Goal: Check status: Check status

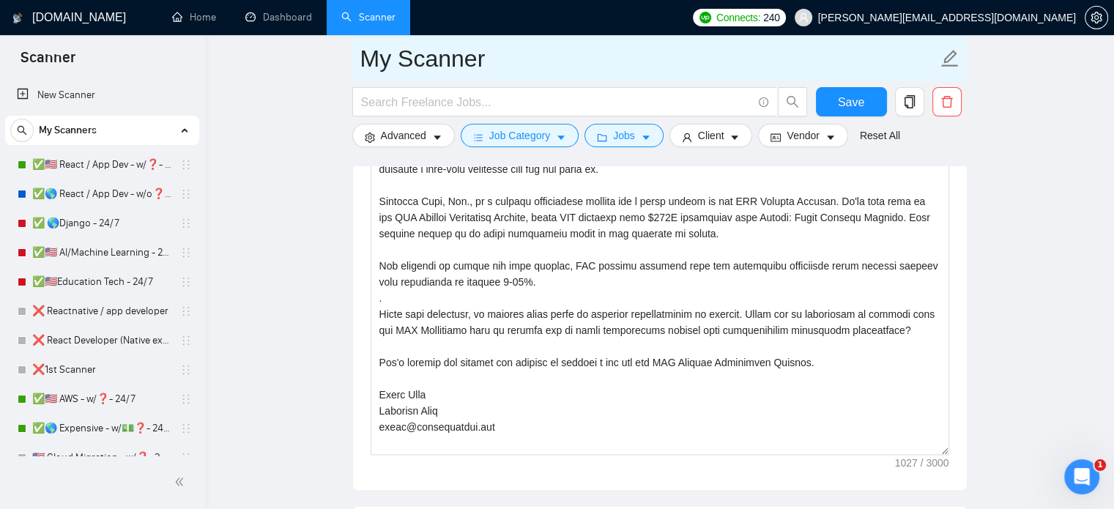
scroll to position [75, 0]
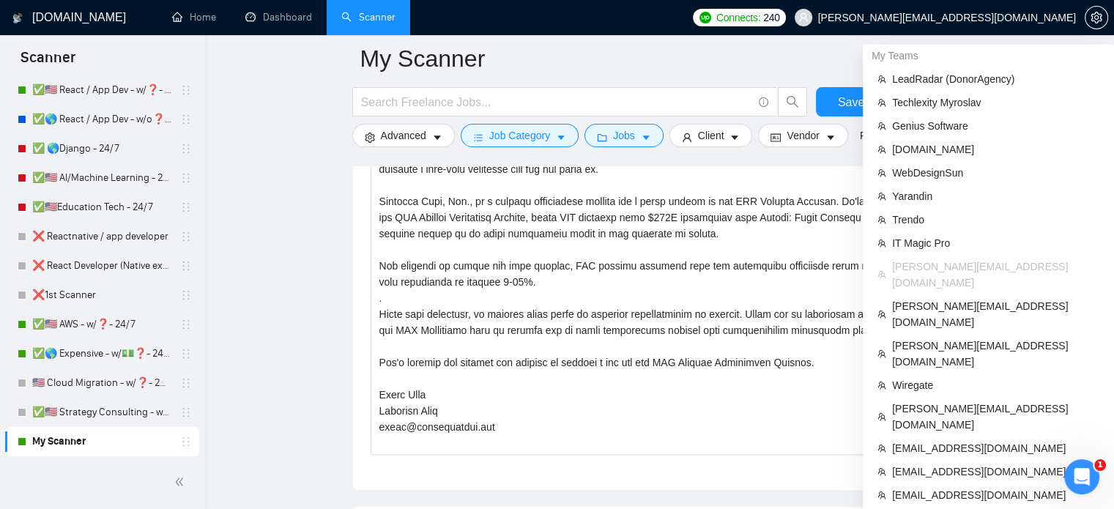
click at [1002, 24] on span "bryan@goldfishcode.com" at bounding box center [935, 17] width 299 height 47
click at [1002, 18] on span "bryan@goldfishcode.com" at bounding box center [947, 18] width 258 height 0
click at [921, 154] on span "[DOMAIN_NAME]" at bounding box center [995, 149] width 207 height 16
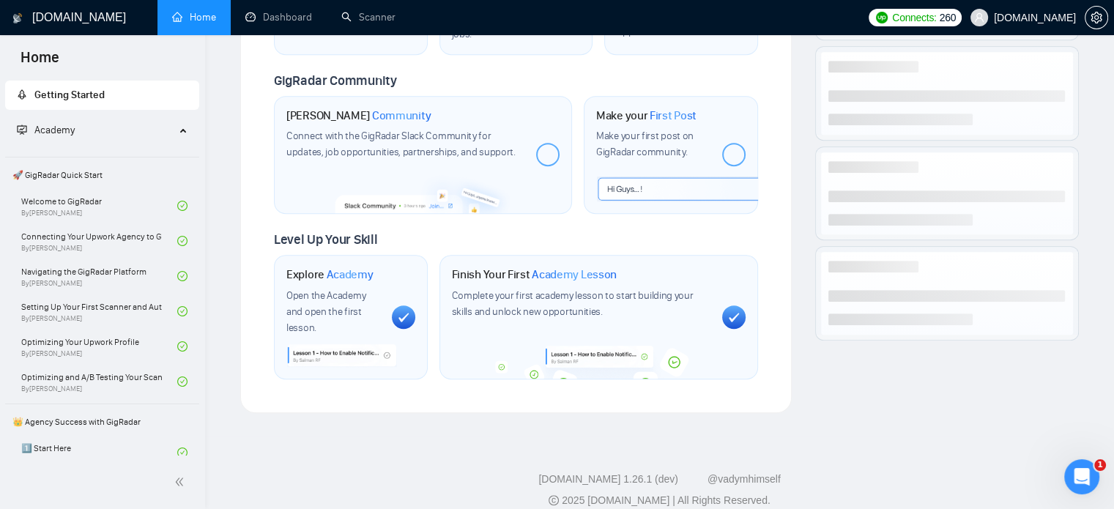
scroll to position [1792, 0]
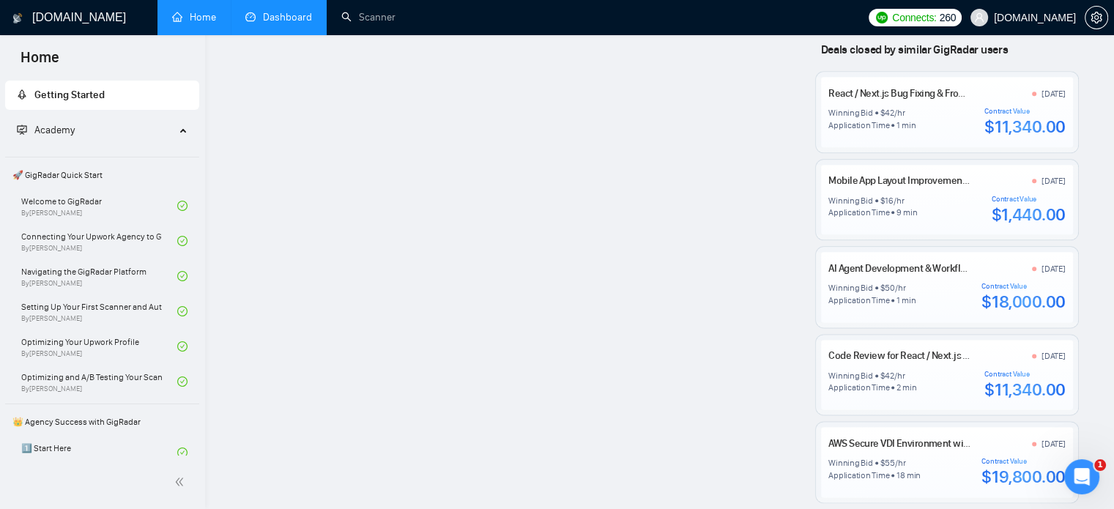
click at [269, 15] on link "Dashboard" at bounding box center [278, 17] width 67 height 12
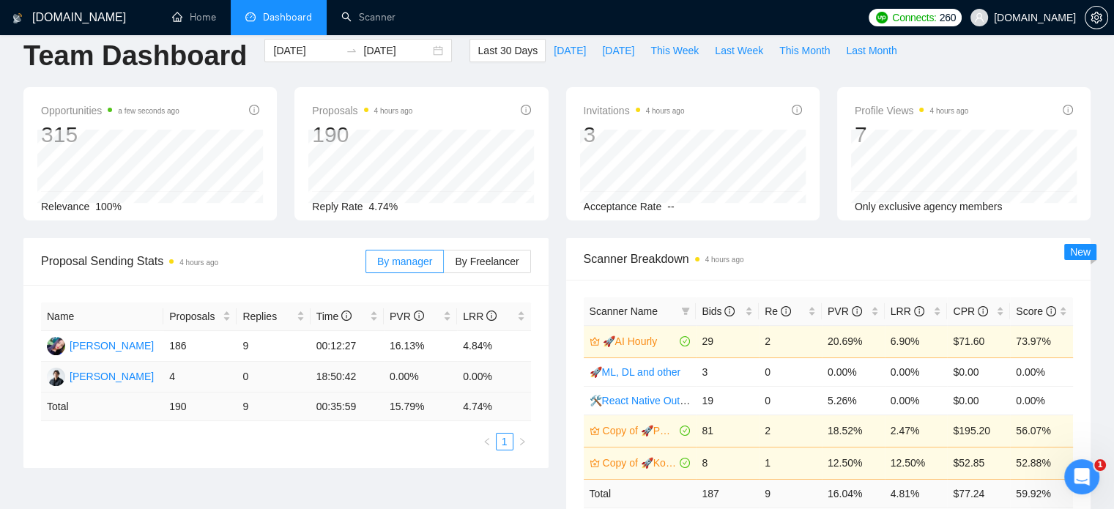
scroll to position [20, 0]
drag, startPoint x: 316, startPoint y: 379, endPoint x: 379, endPoint y: 379, distance: 63.0
click at [379, 379] on td "18:50:42" at bounding box center [346, 376] width 73 height 31
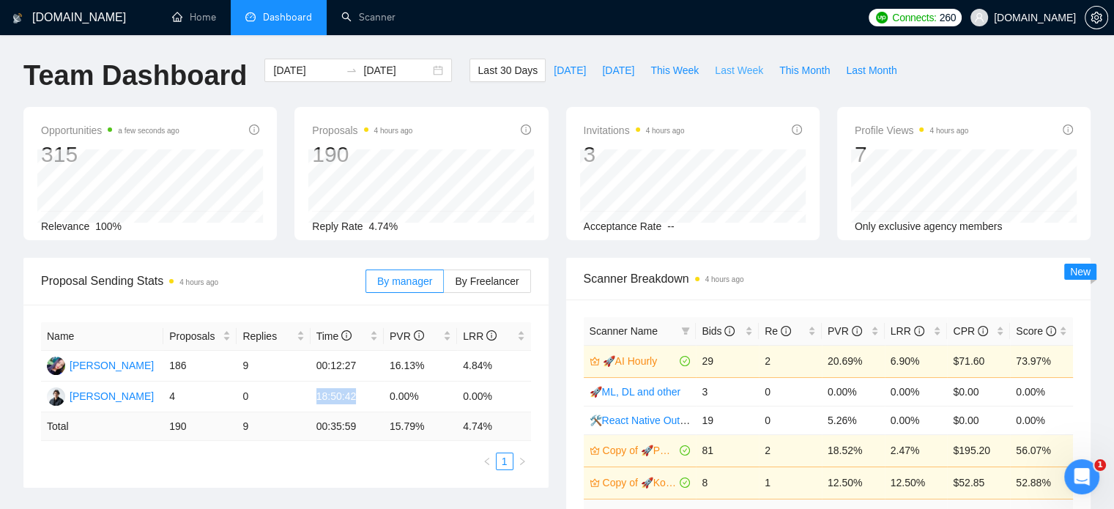
click at [731, 71] on span "Last Week" at bounding box center [739, 70] width 48 height 16
type input "2025-09-29"
type input "[DATE]"
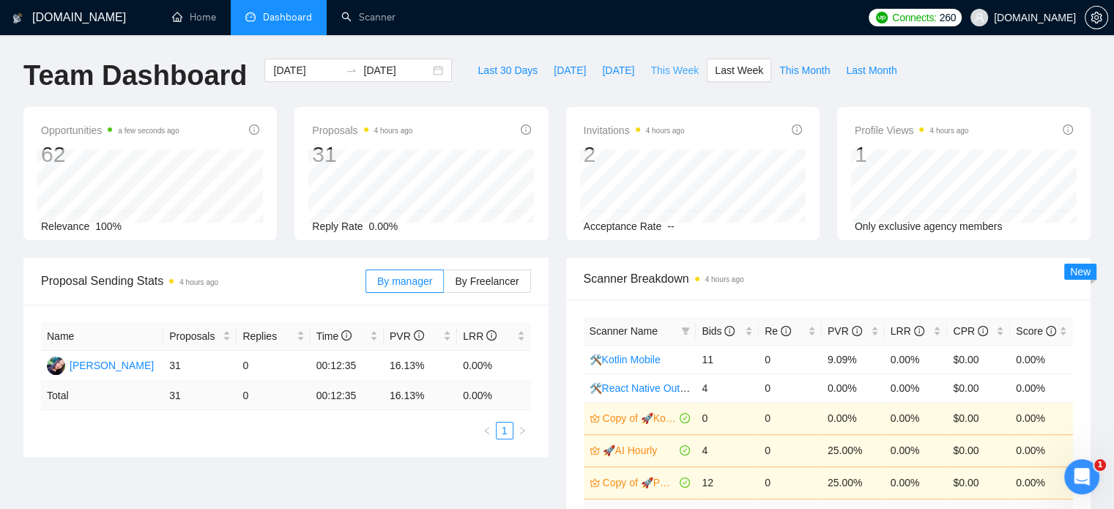
click at [650, 72] on span "This Week" at bounding box center [674, 70] width 48 height 16
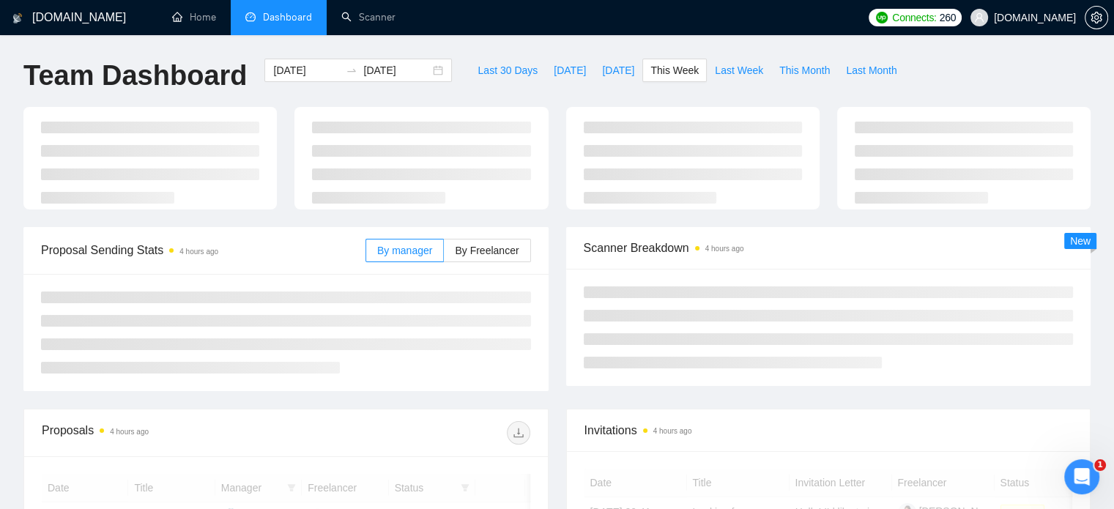
type input "2025-10-06"
type input "[DATE]"
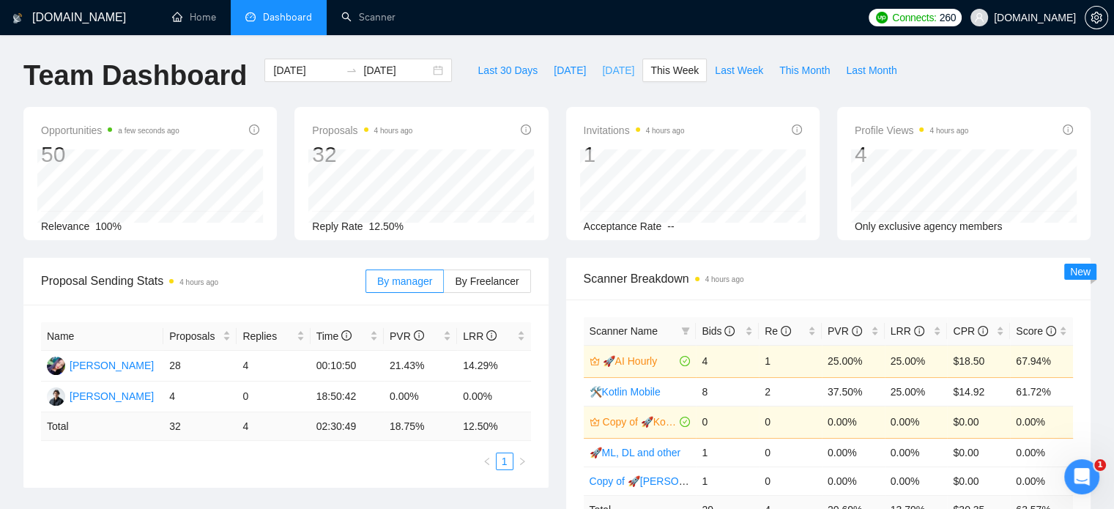
click at [602, 72] on span "[DATE]" at bounding box center [618, 70] width 32 height 16
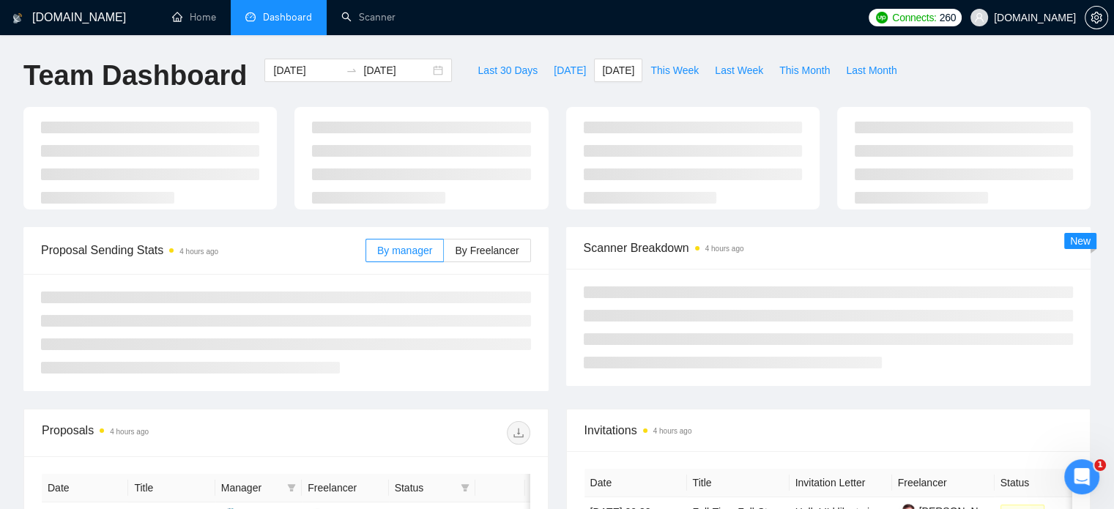
type input "2025-10-09"
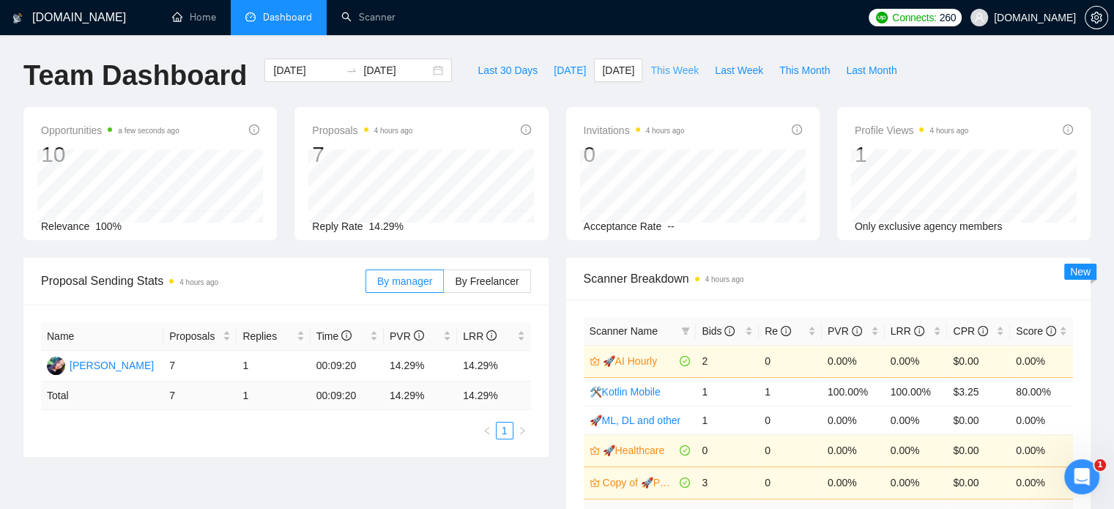
click at [661, 72] on span "This Week" at bounding box center [674, 70] width 48 height 16
type input "2025-10-06"
type input "[DATE]"
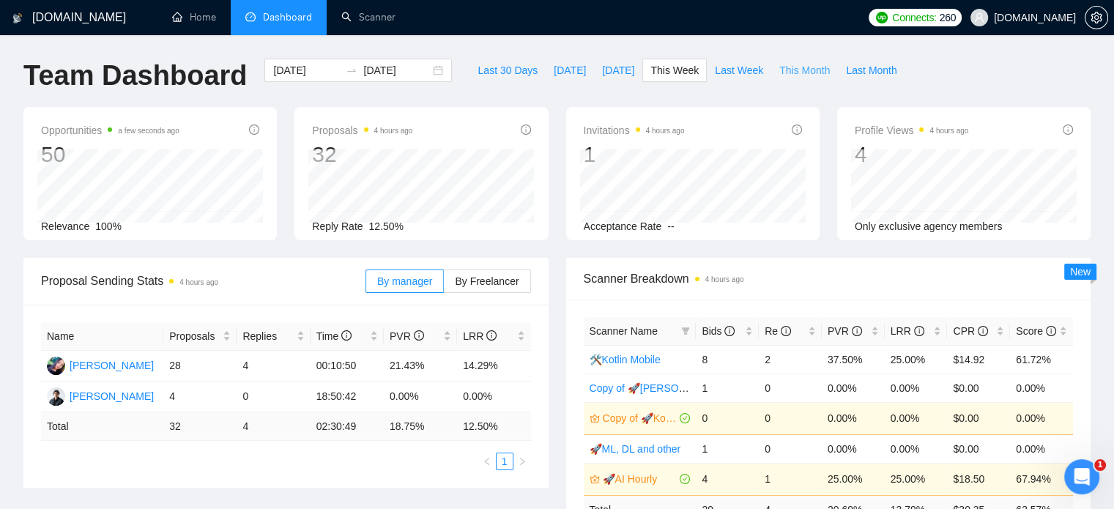
click at [799, 66] on span "This Month" at bounding box center [804, 70] width 51 height 16
type input "[DATE]"
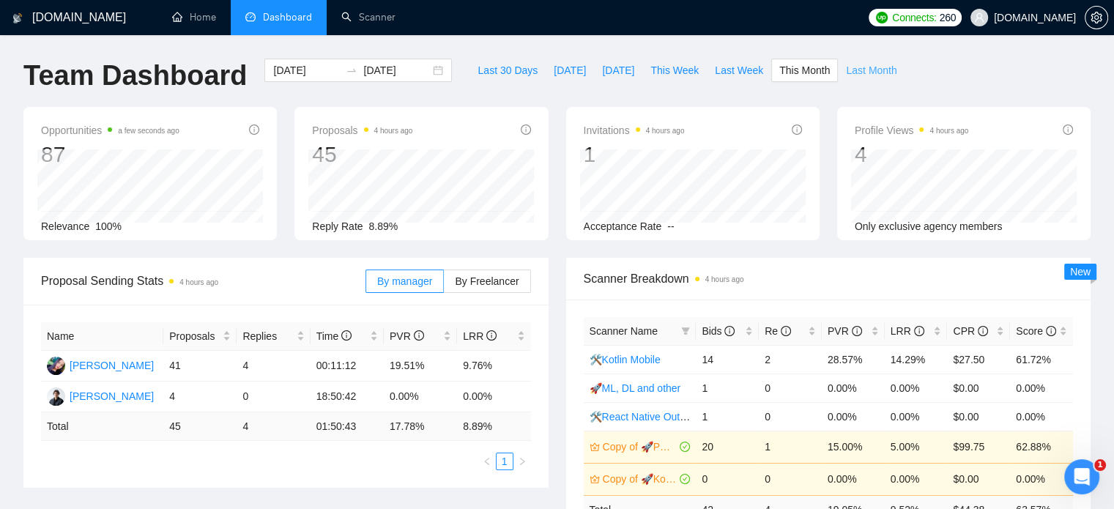
click at [873, 72] on span "Last Month" at bounding box center [871, 70] width 51 height 16
type input "[DATE]"
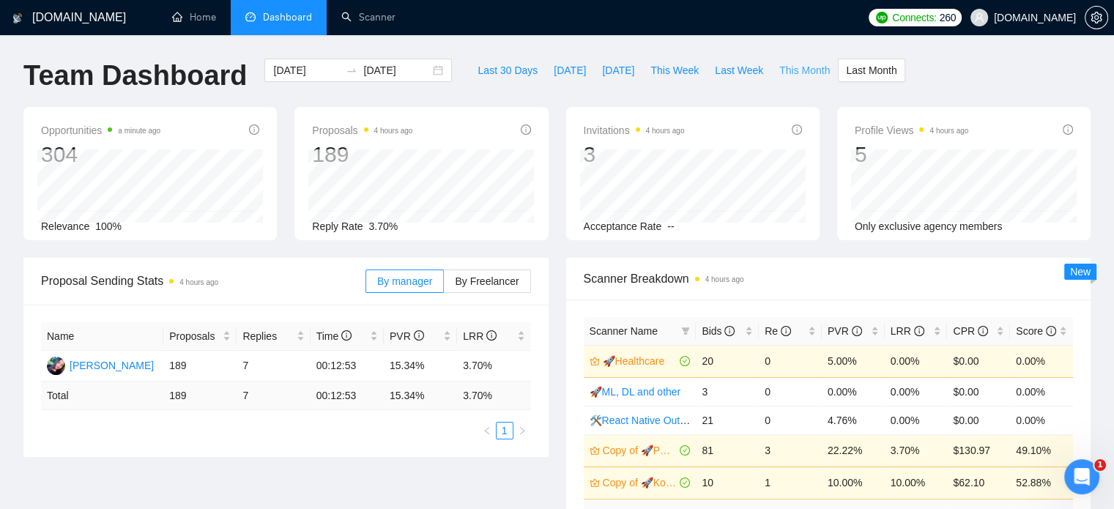
click at [785, 74] on span "This Month" at bounding box center [804, 70] width 51 height 16
type input "[DATE]"
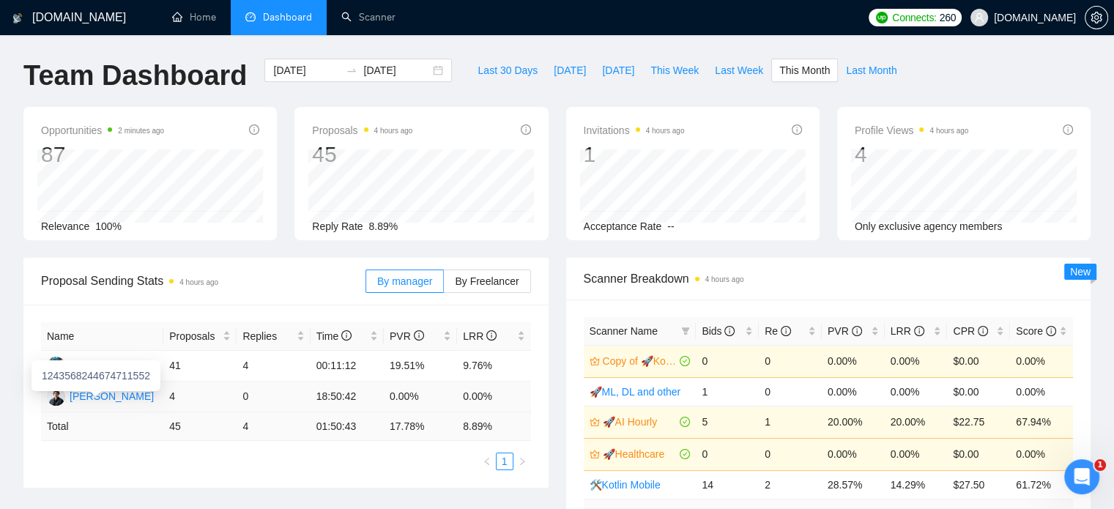
click at [105, 398] on div "[PERSON_NAME]" at bounding box center [112, 396] width 84 height 16
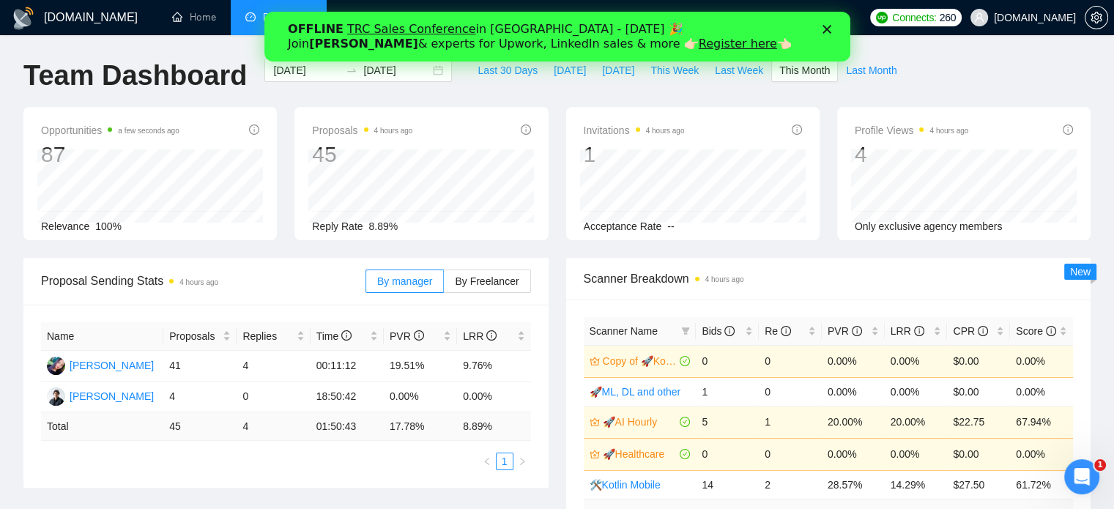
click at [825, 31] on icon "Закрити" at bounding box center [825, 29] width 9 height 9
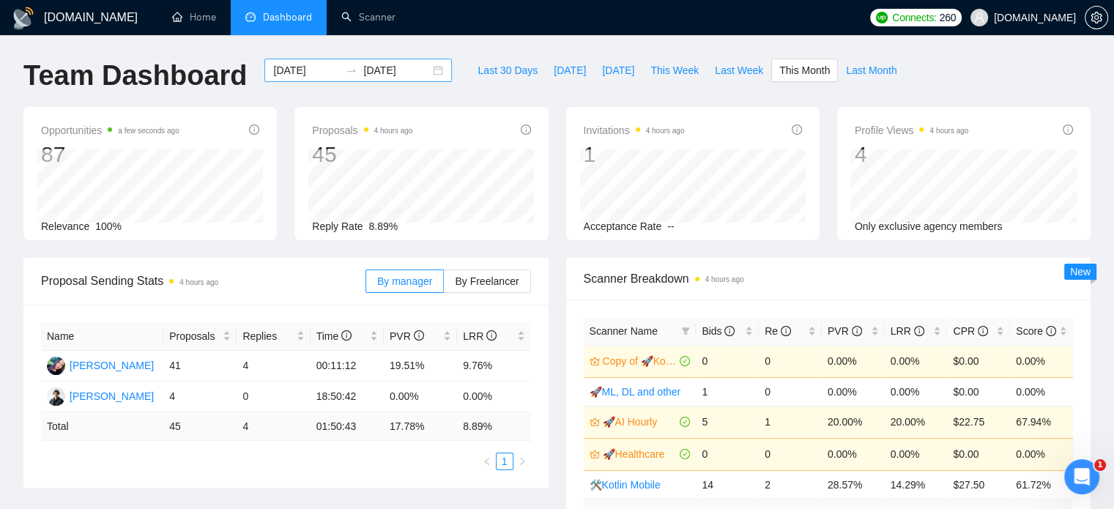
click at [301, 72] on input "[DATE]" at bounding box center [306, 70] width 67 height 16
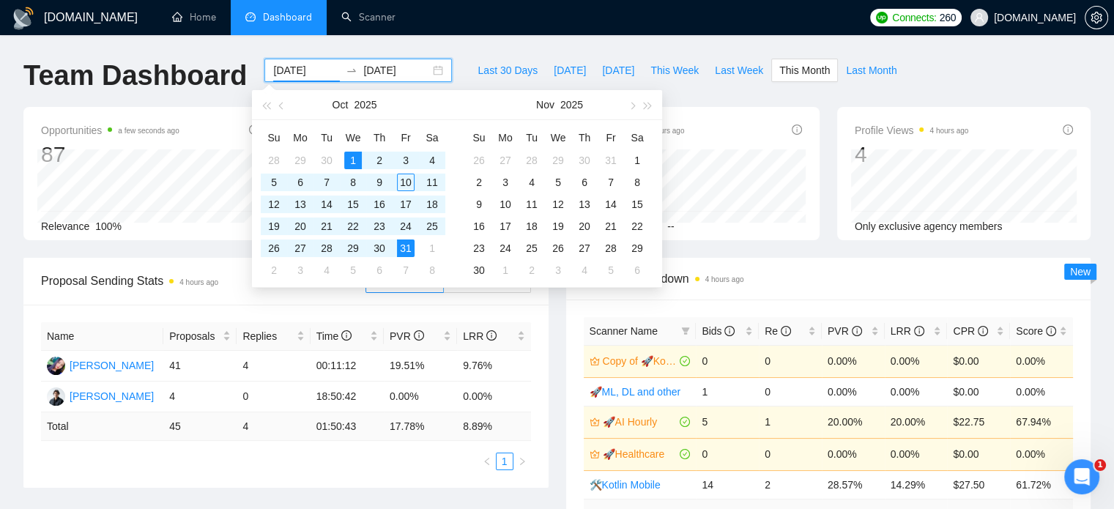
click at [297, 71] on input "[DATE]" at bounding box center [306, 70] width 67 height 16
click at [261, 107] on button "button" at bounding box center [266, 104] width 16 height 29
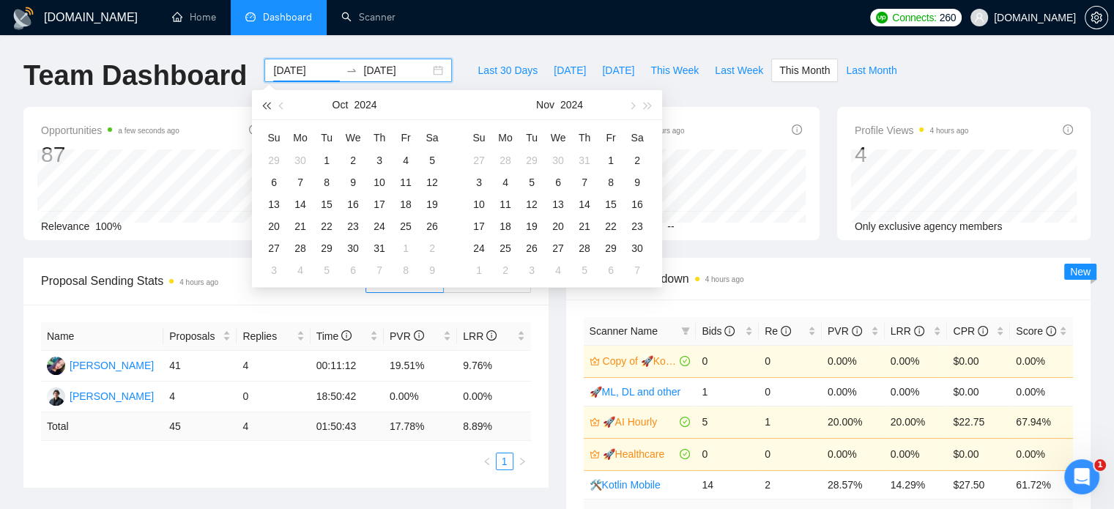
click at [261, 107] on button "button" at bounding box center [266, 104] width 16 height 29
click at [958, 83] on div "Team Dashboard [DATE] [DATE] Last 30 Days [DATE] [DATE] This Week Last Week Thi…" at bounding box center [557, 83] width 1084 height 48
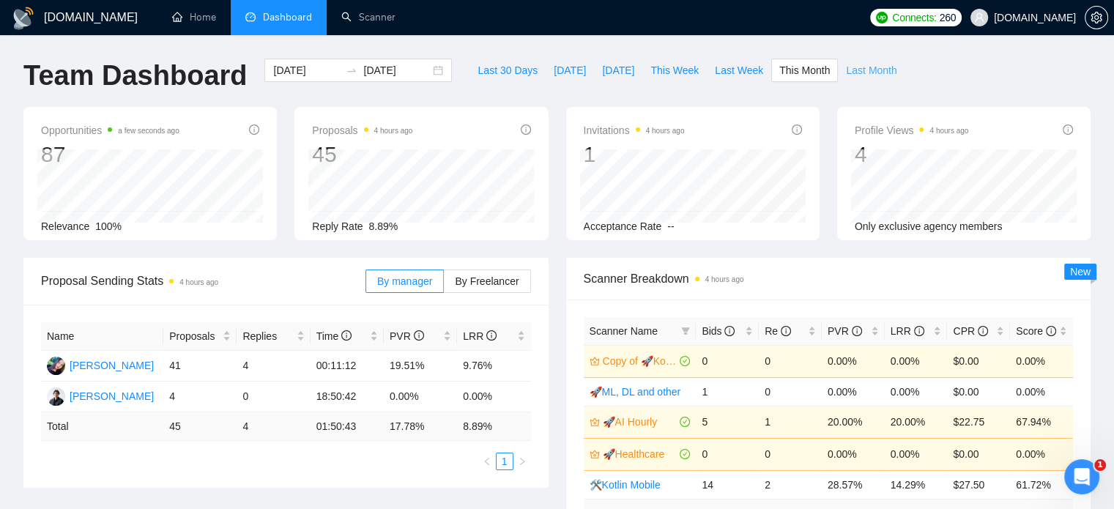
click at [852, 70] on span "Last Month" at bounding box center [871, 70] width 51 height 16
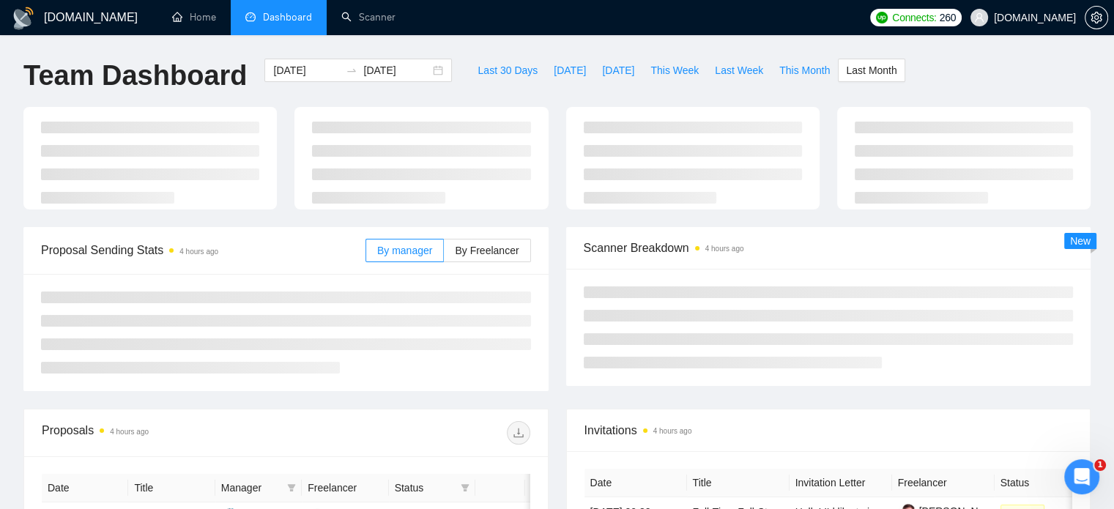
type input "[DATE]"
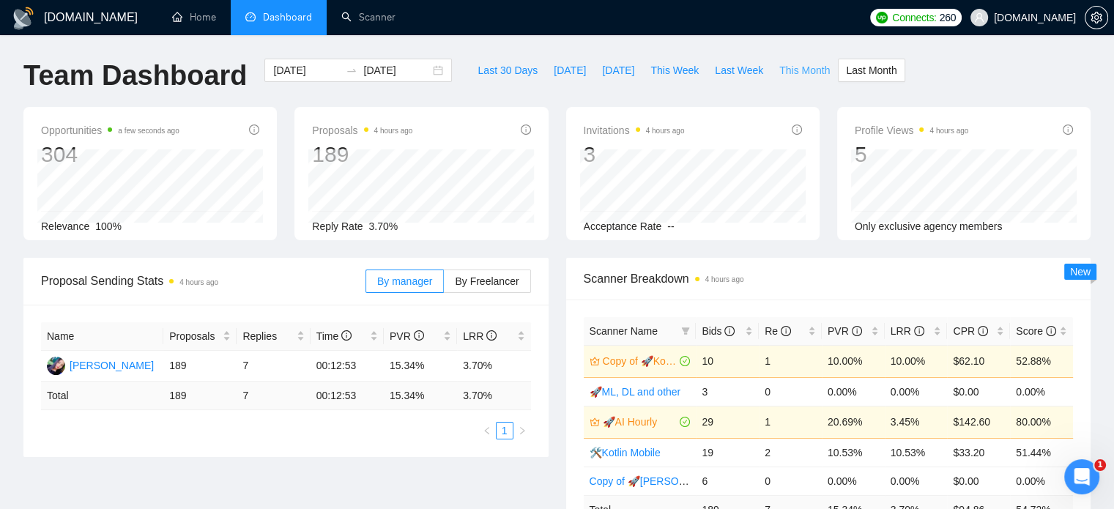
click at [779, 73] on span "This Month" at bounding box center [804, 70] width 51 height 16
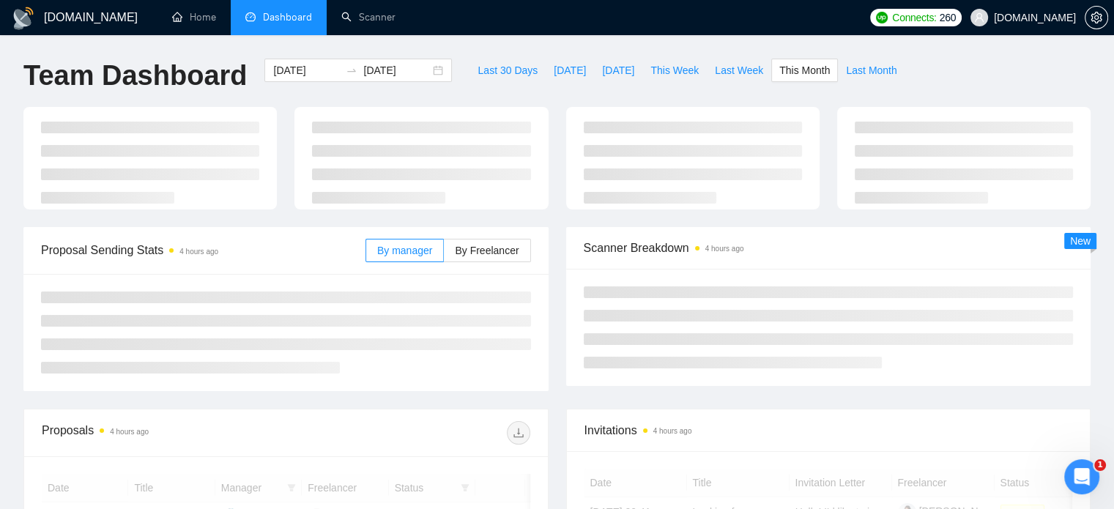
type input "[DATE]"
